Goal: Task Accomplishment & Management: Manage account settings

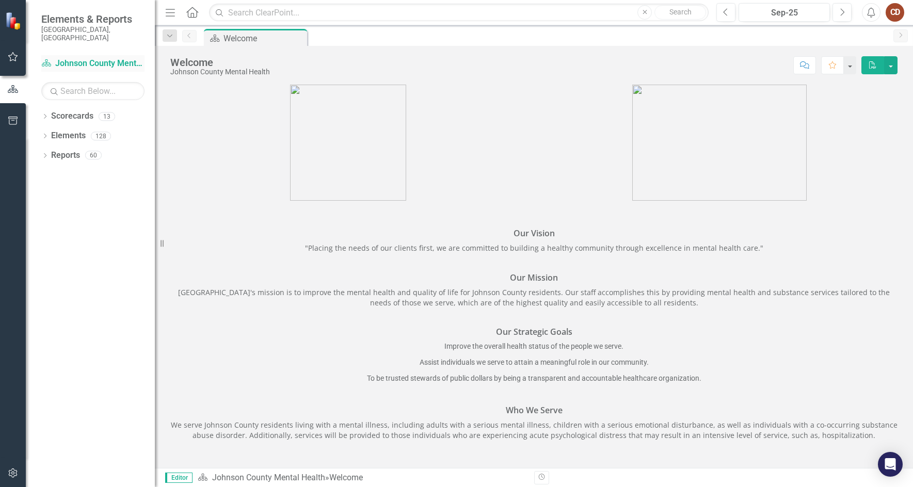
click at [107, 58] on link "Scorecard Johnson County Mental Health" at bounding box center [92, 64] width 103 height 12
click at [72, 85] on input "text" at bounding box center [92, 91] width 103 height 18
click at [13, 57] on icon "button" at bounding box center [13, 57] width 11 height 8
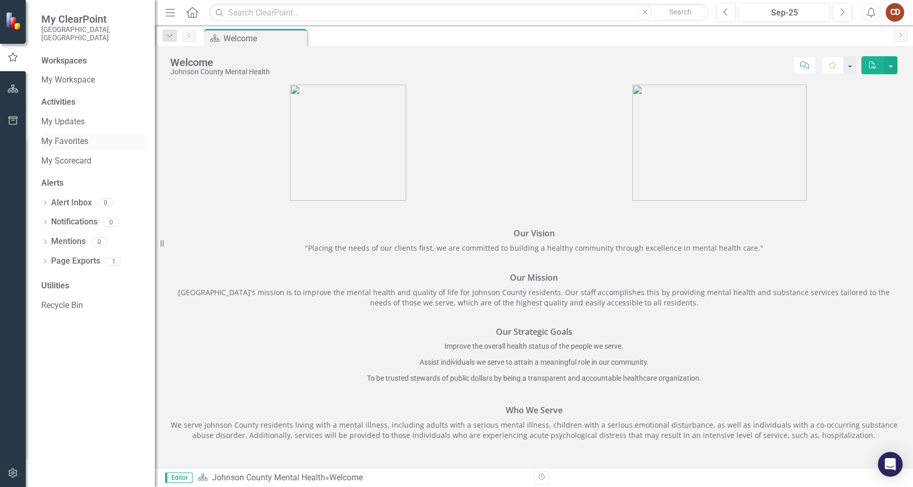
click at [72, 136] on link "My Favorites" at bounding box center [92, 142] width 103 height 12
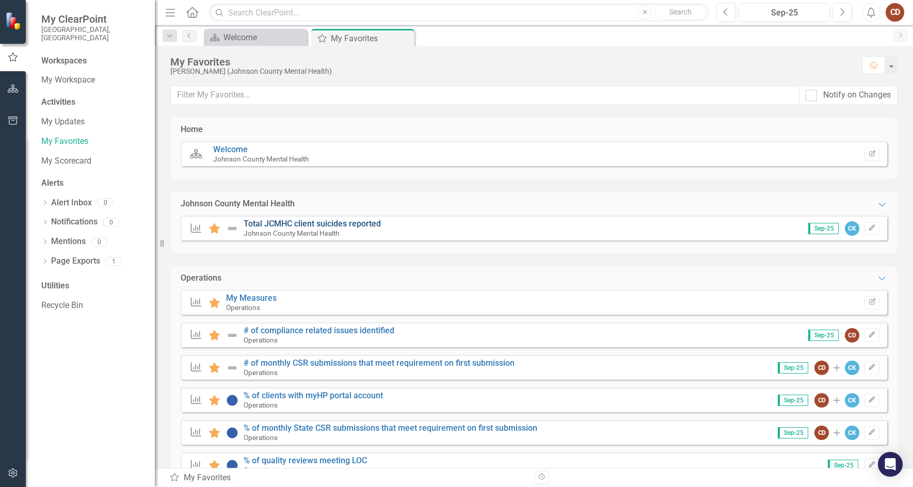
click at [326, 223] on link "Total JCMHC client suicides reported" at bounding box center [312, 224] width 137 height 10
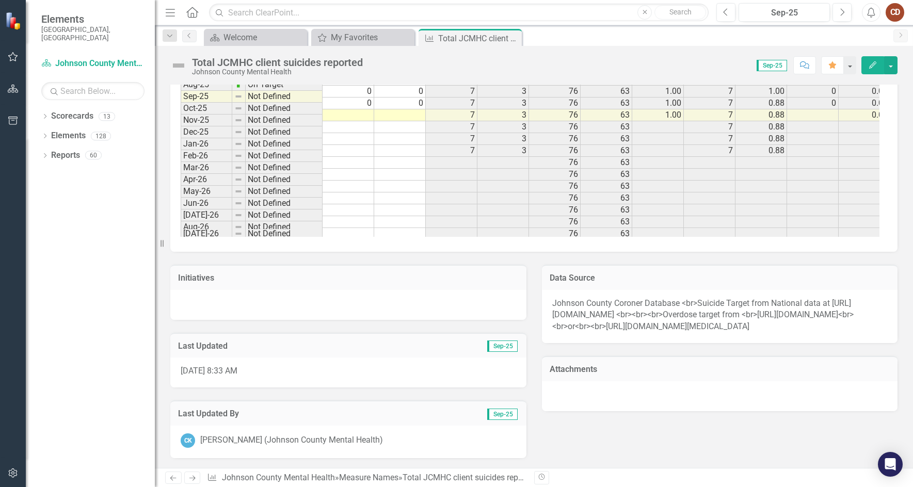
scroll to position [1320, 0]
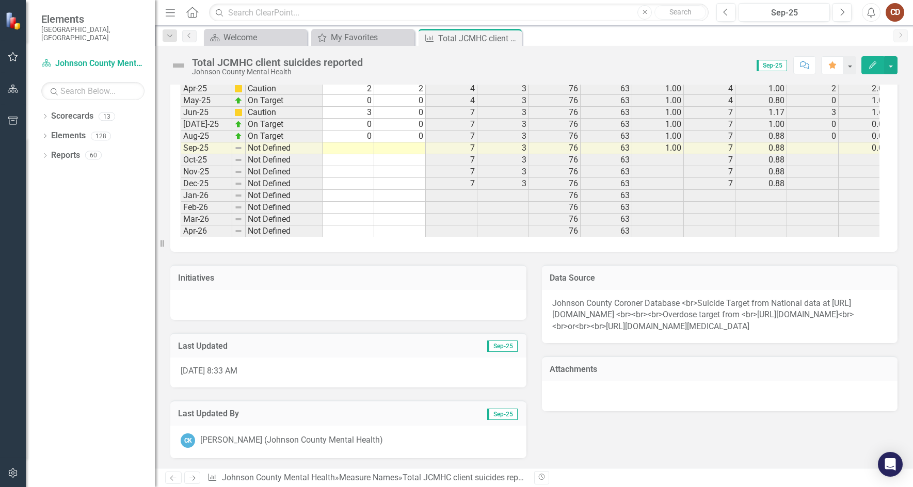
click at [362, 150] on td at bounding box center [348, 148] width 52 height 12
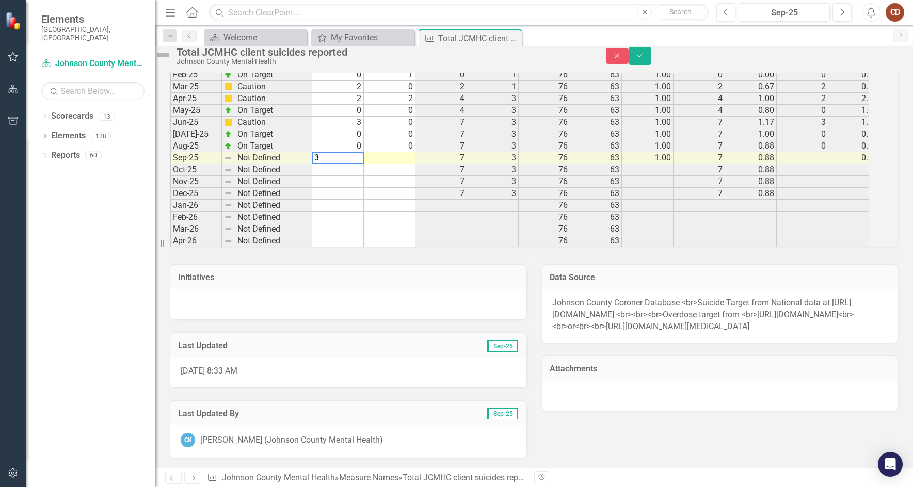
click at [400, 152] on td at bounding box center [390, 158] width 52 height 12
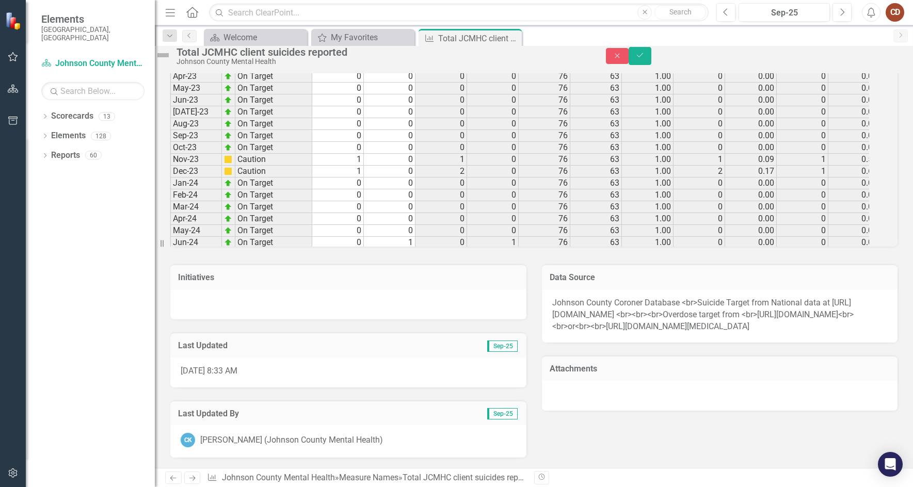
scroll to position [0, 0]
type textarea "0"
click at [644, 59] on icon "Save" at bounding box center [639, 55] width 9 height 7
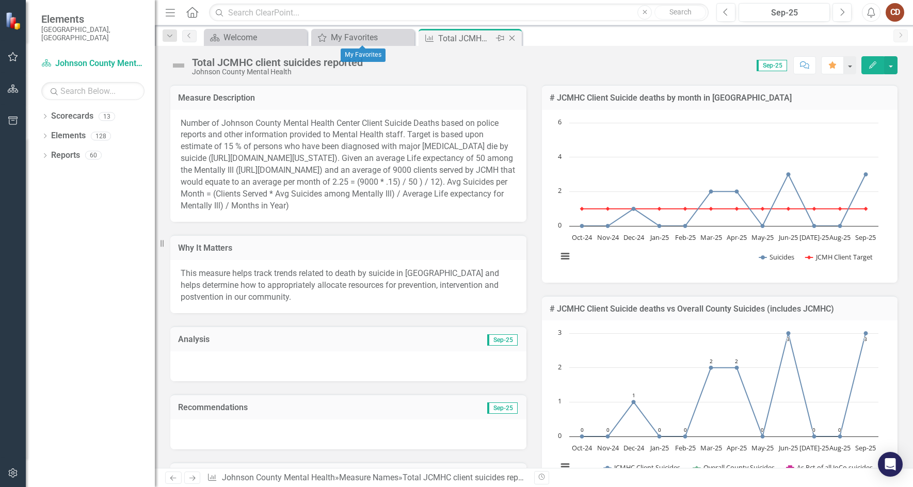
click at [515, 38] on icon "Close" at bounding box center [512, 38] width 10 height 8
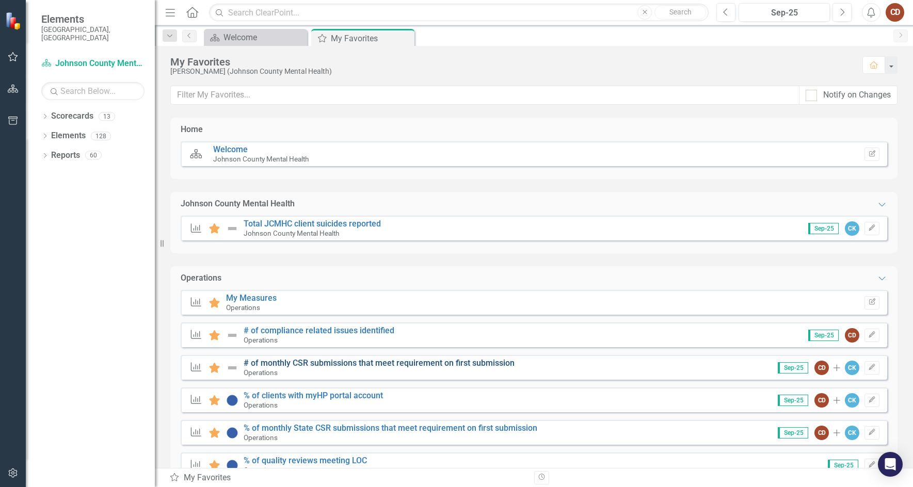
click at [312, 363] on link "# of monthly CSR submissions that meet requirement on first submission" at bounding box center [379, 363] width 271 height 10
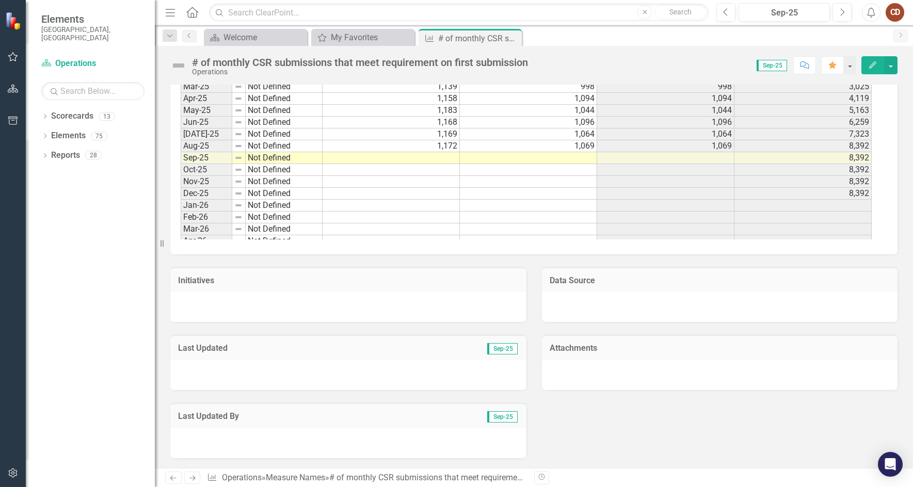
click at [443, 155] on tbody "[DATE]-23 Not Defined 1,007 910 910 6,756 Aug-23 Not Defined 1,012 908 908 7,66…" at bounding box center [526, 92] width 691 height 499
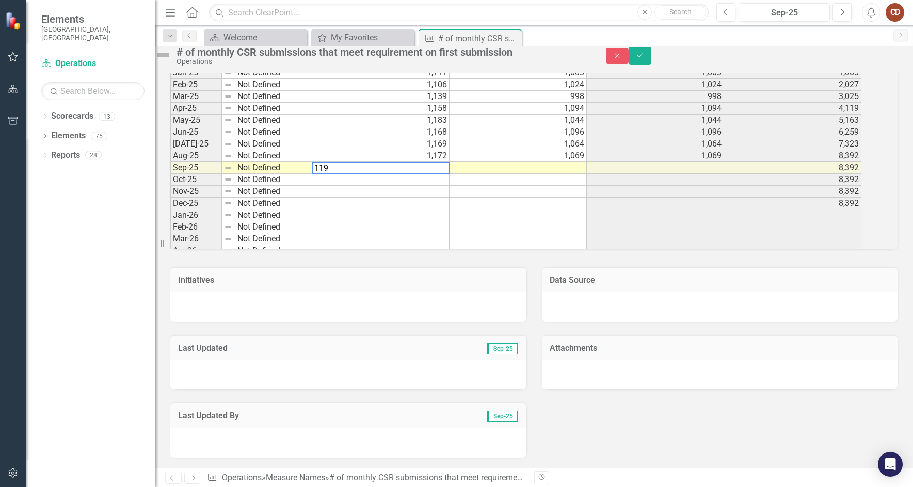
type textarea "1193"
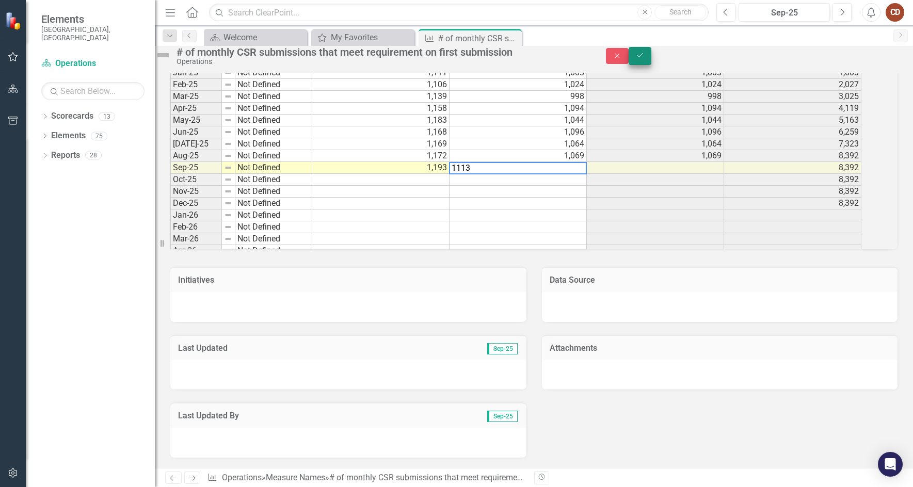
type textarea "1113"
click at [644, 59] on icon "Save" at bounding box center [639, 55] width 9 height 7
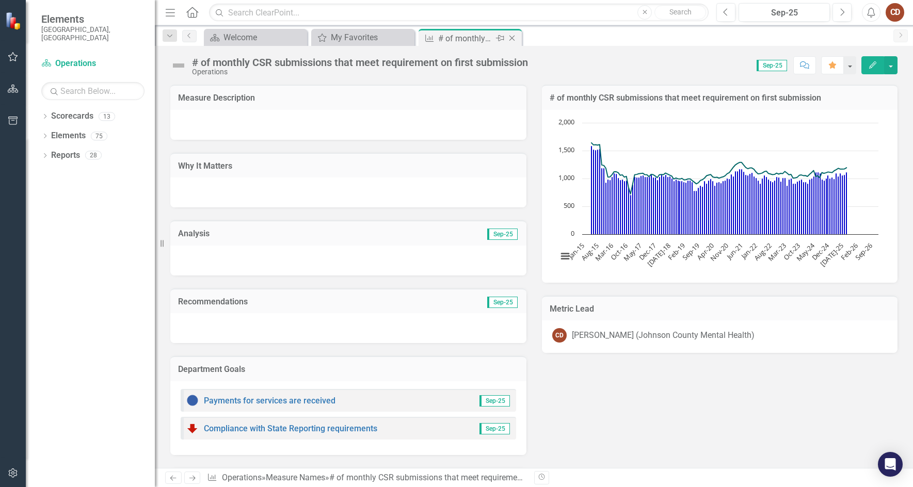
click at [514, 39] on icon "Close" at bounding box center [512, 38] width 10 height 8
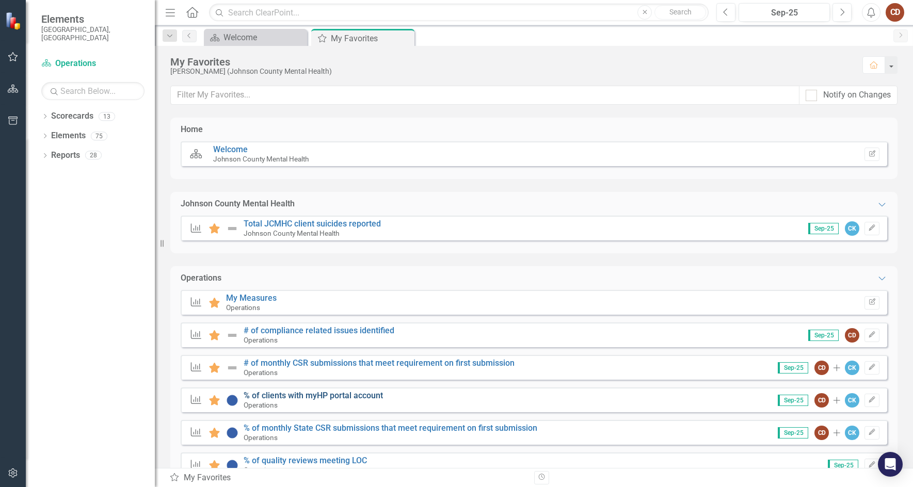
click at [293, 399] on link "% of clients with myHP portal account" at bounding box center [313, 396] width 139 height 10
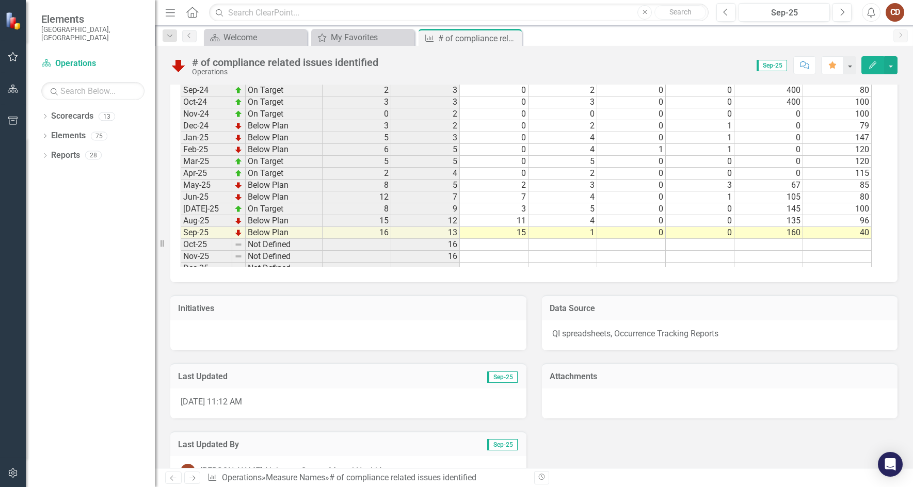
scroll to position [1269, 0]
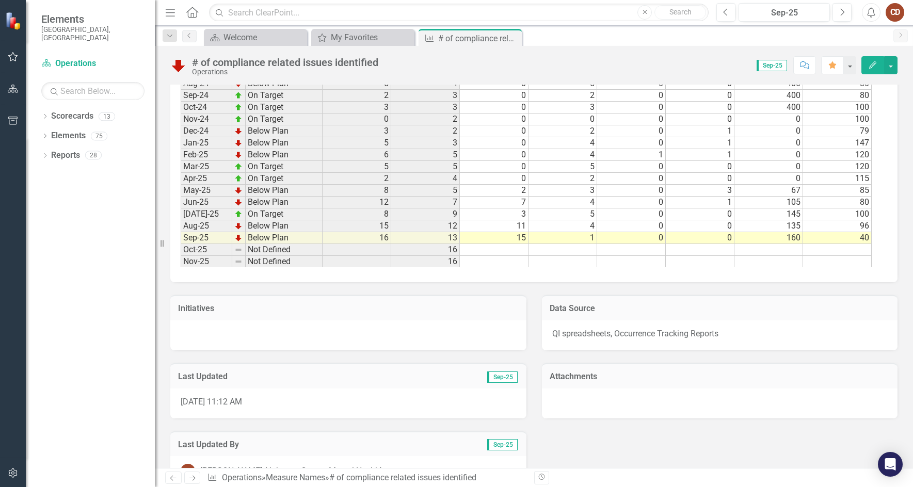
click at [0, 0] on icon "Close" at bounding box center [0, 0] width 0 height 0
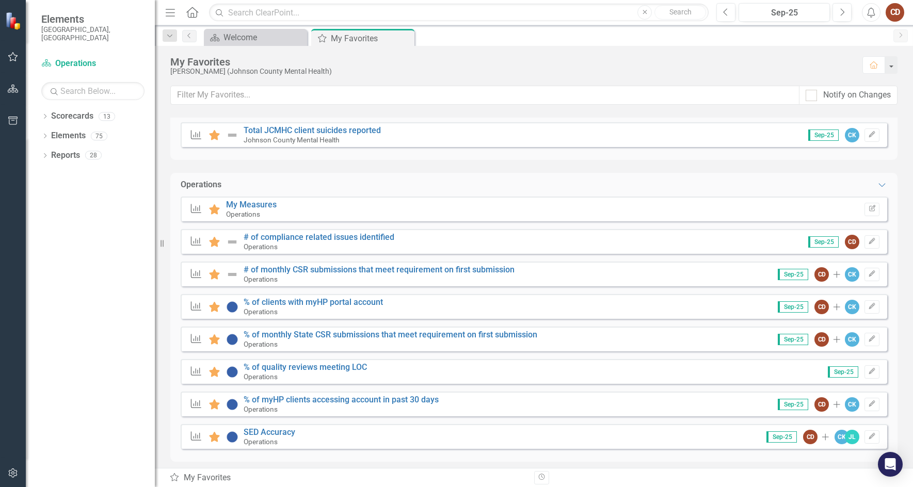
scroll to position [103, 0]
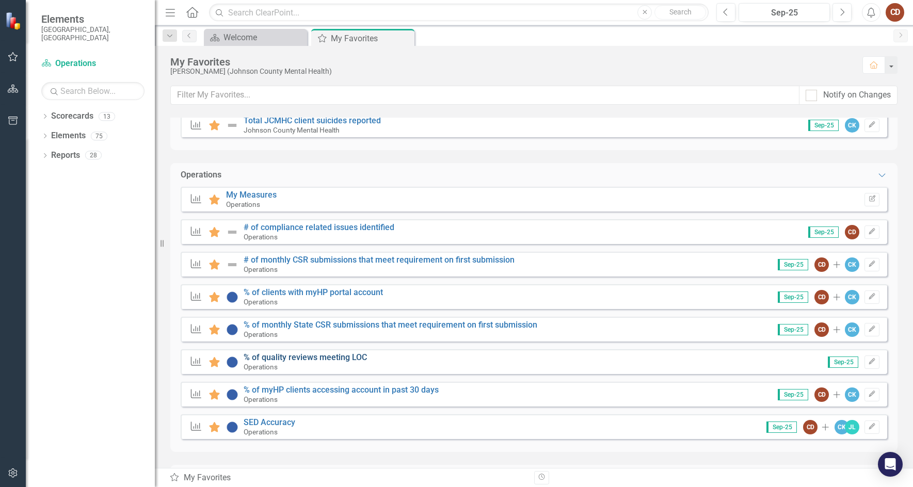
click at [280, 359] on link "% of quality reviews meeting LOC" at bounding box center [305, 357] width 123 height 10
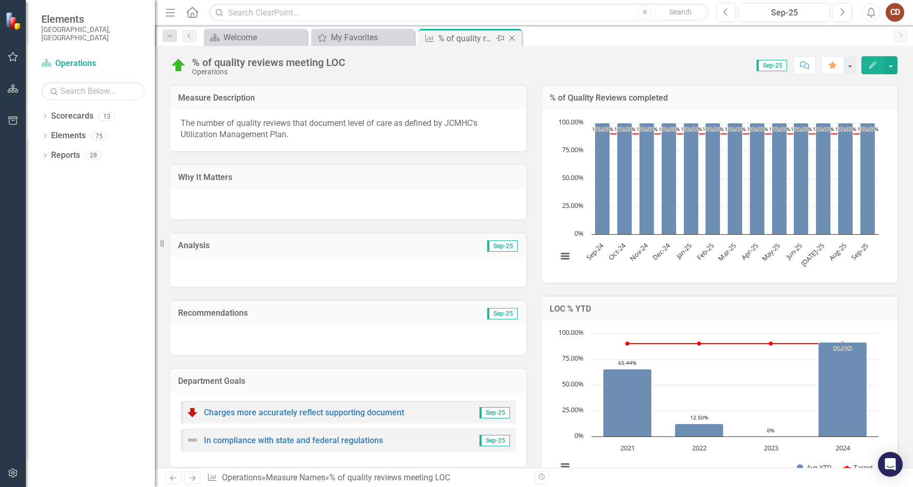
click at [511, 37] on icon "Close" at bounding box center [512, 38] width 10 height 8
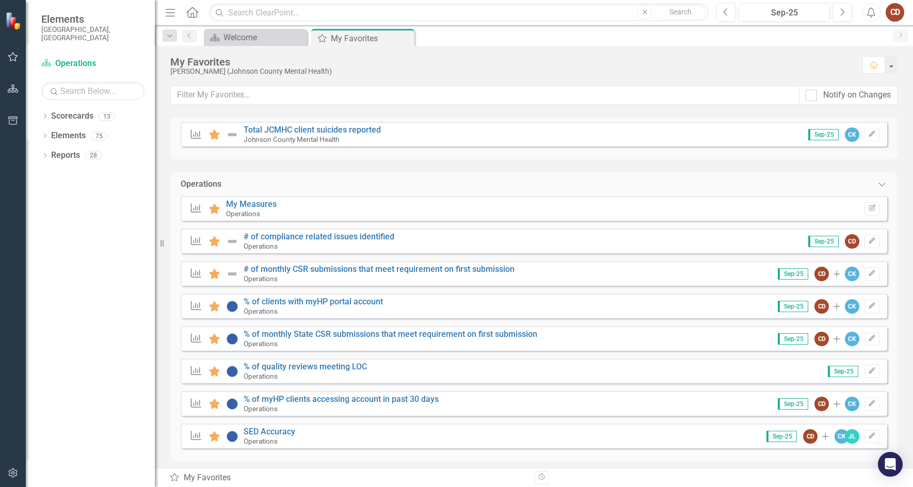
scroll to position [103, 0]
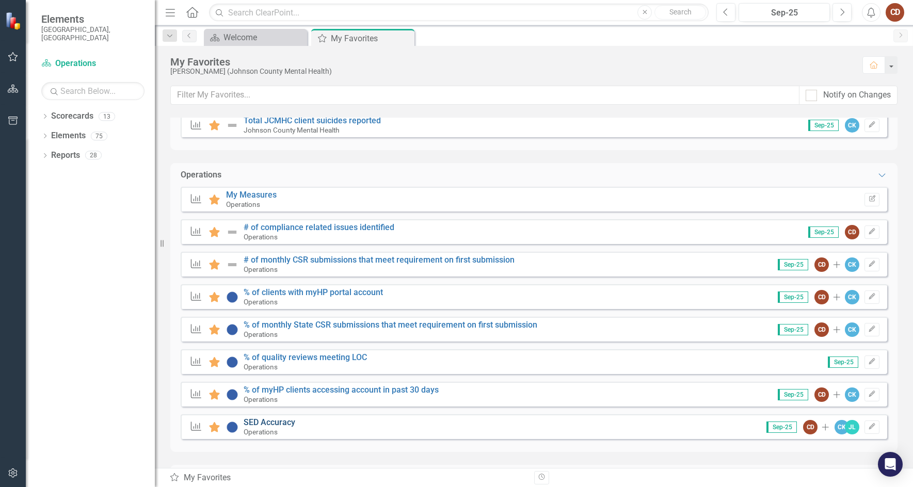
click at [263, 421] on link "SED Accuracy" at bounding box center [270, 422] width 52 height 10
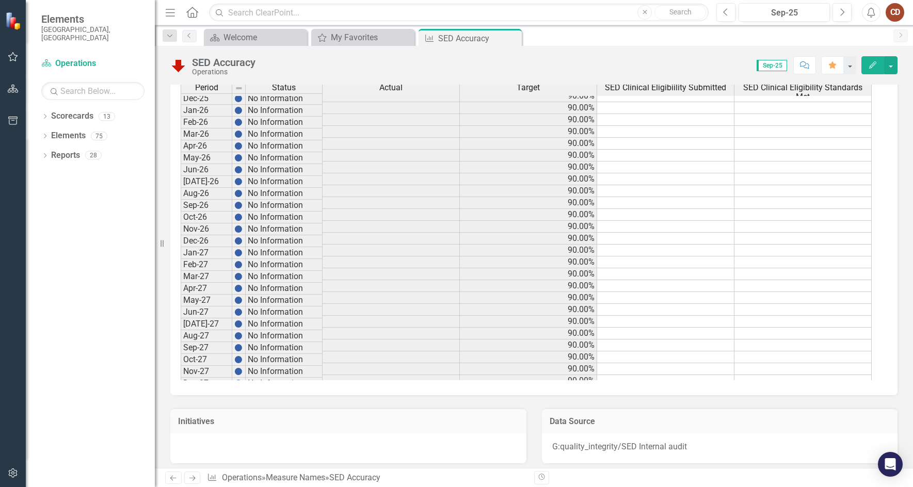
scroll to position [1546, 0]
click at [865, 337] on td at bounding box center [802, 343] width 137 height 12
